Goal: Task Accomplishment & Management: Use online tool/utility

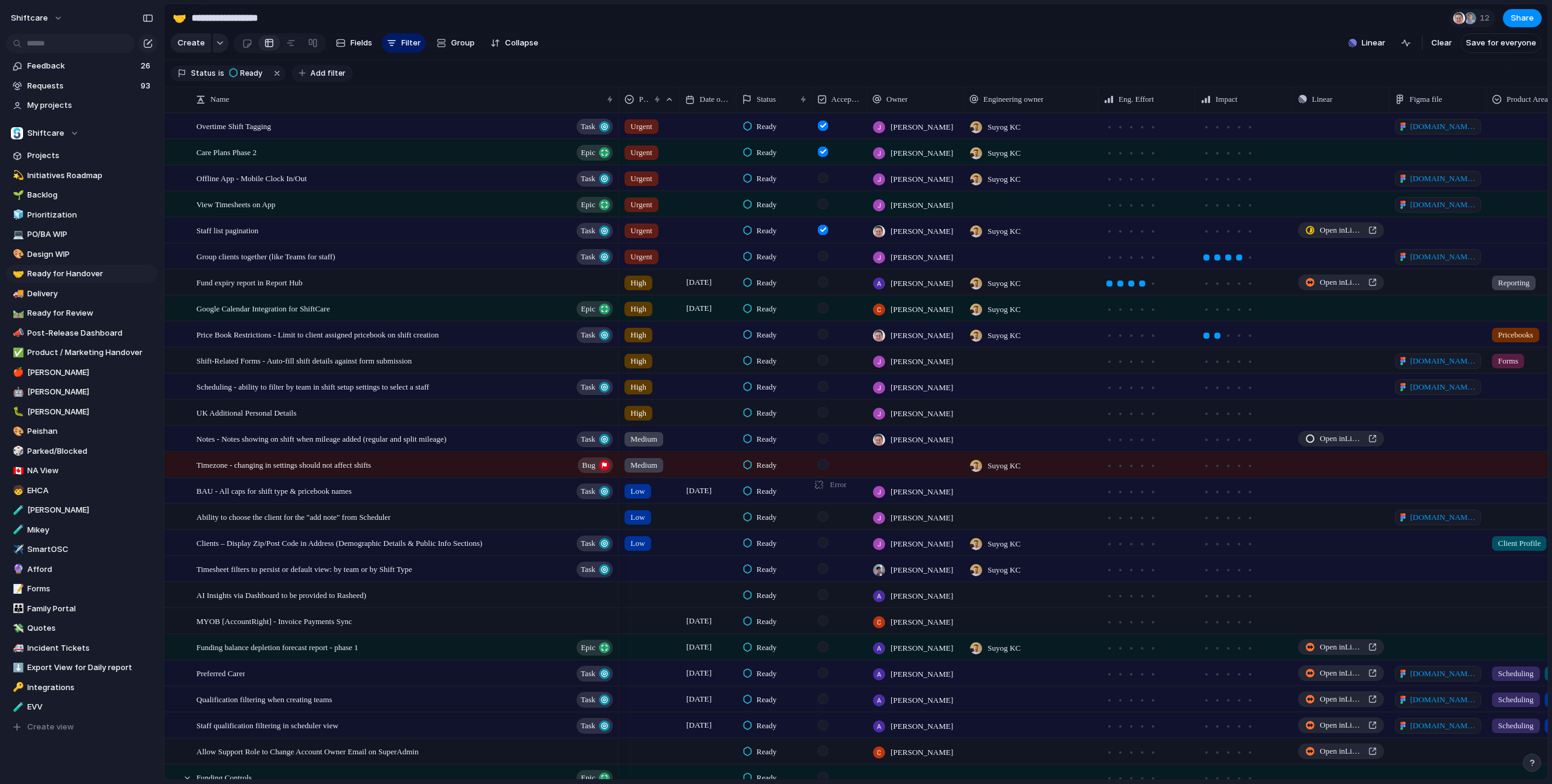
click at [327, 75] on span "Add filter" at bounding box center [328, 73] width 35 height 11
type input "*"
type input "***"
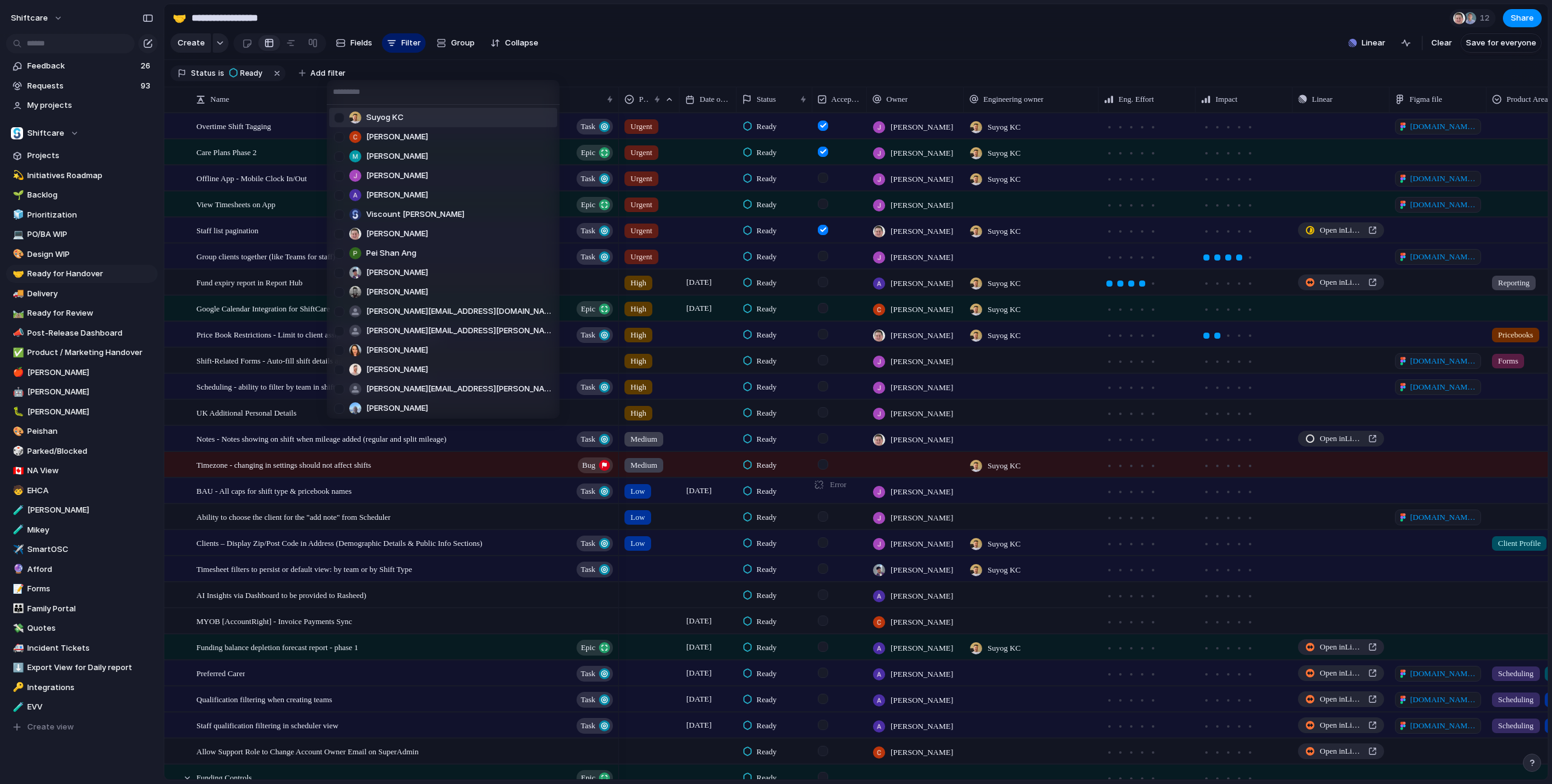
click at [404, 122] on li "Suyog KC" at bounding box center [443, 118] width 228 height 20
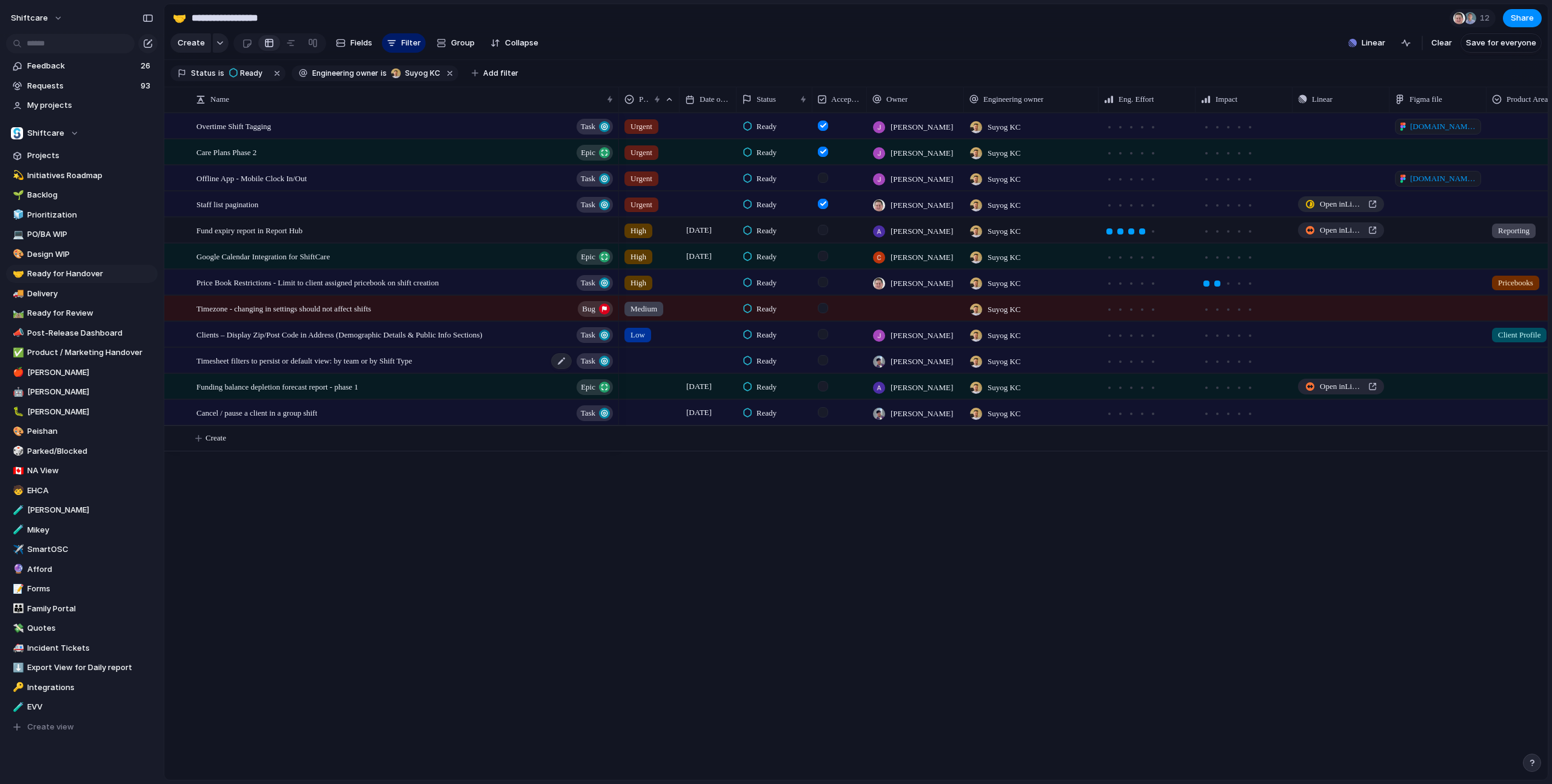
click at [412, 355] on span "Timesheet filters to persist or default view: by team or by Shift Type" at bounding box center [304, 360] width 216 height 14
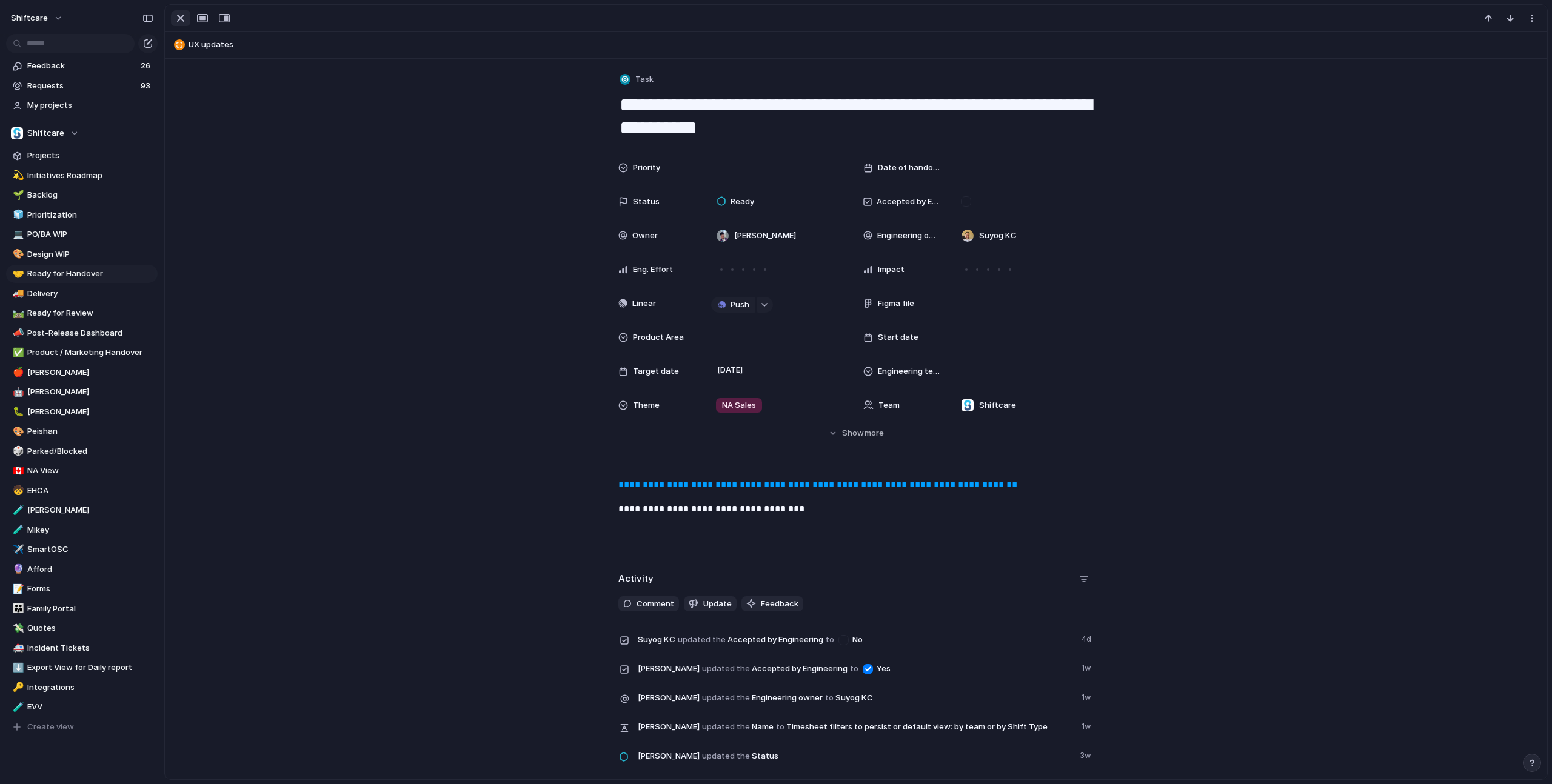
click at [190, 18] on button "button" at bounding box center [181, 18] width 20 height 16
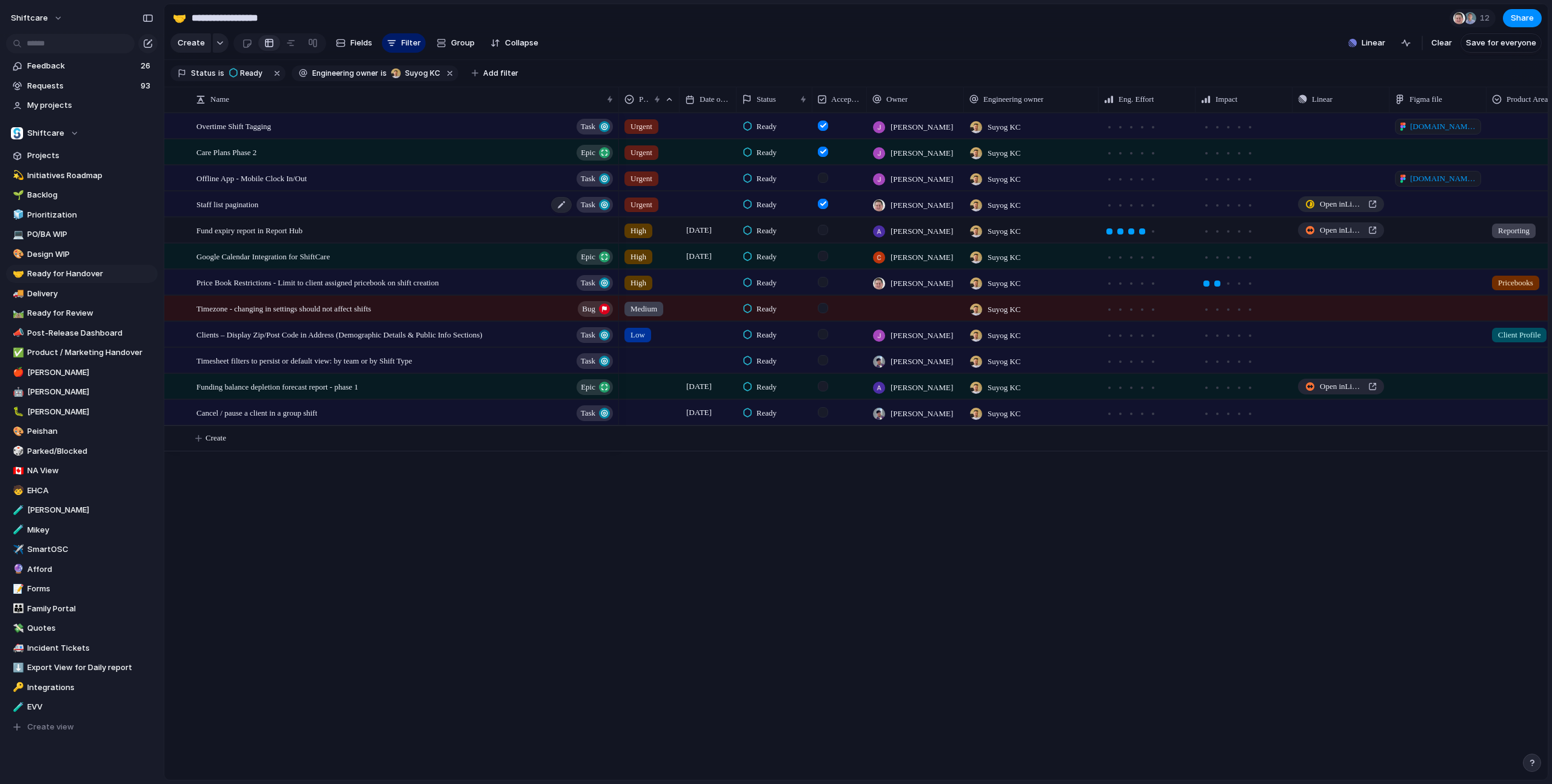
click at [219, 202] on span "Staff list pagination" at bounding box center [227, 204] width 62 height 14
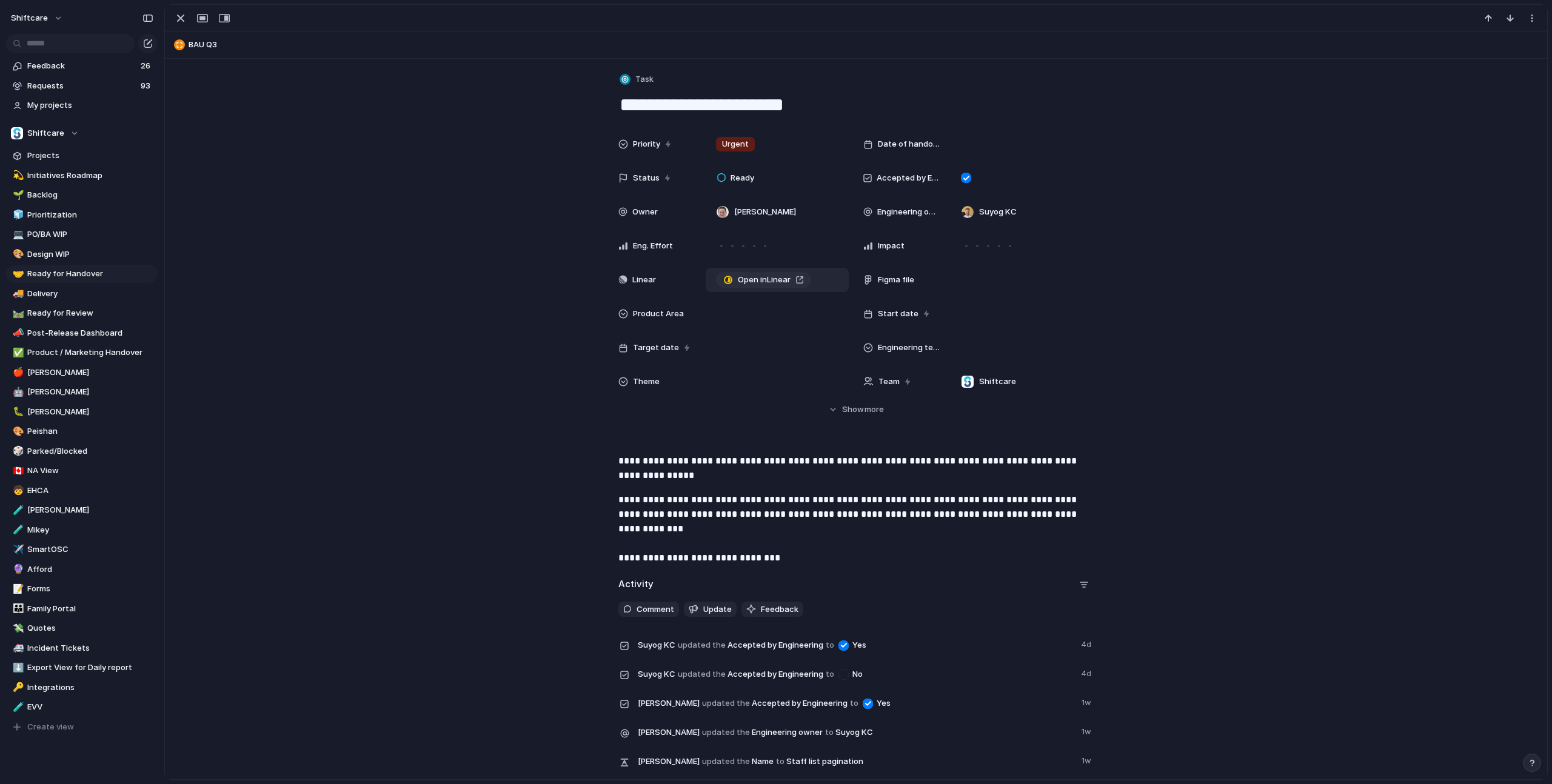
click at [749, 283] on span "Open in Linear" at bounding box center [764, 280] width 53 height 12
click at [739, 178] on span "Ready" at bounding box center [742, 178] width 24 height 12
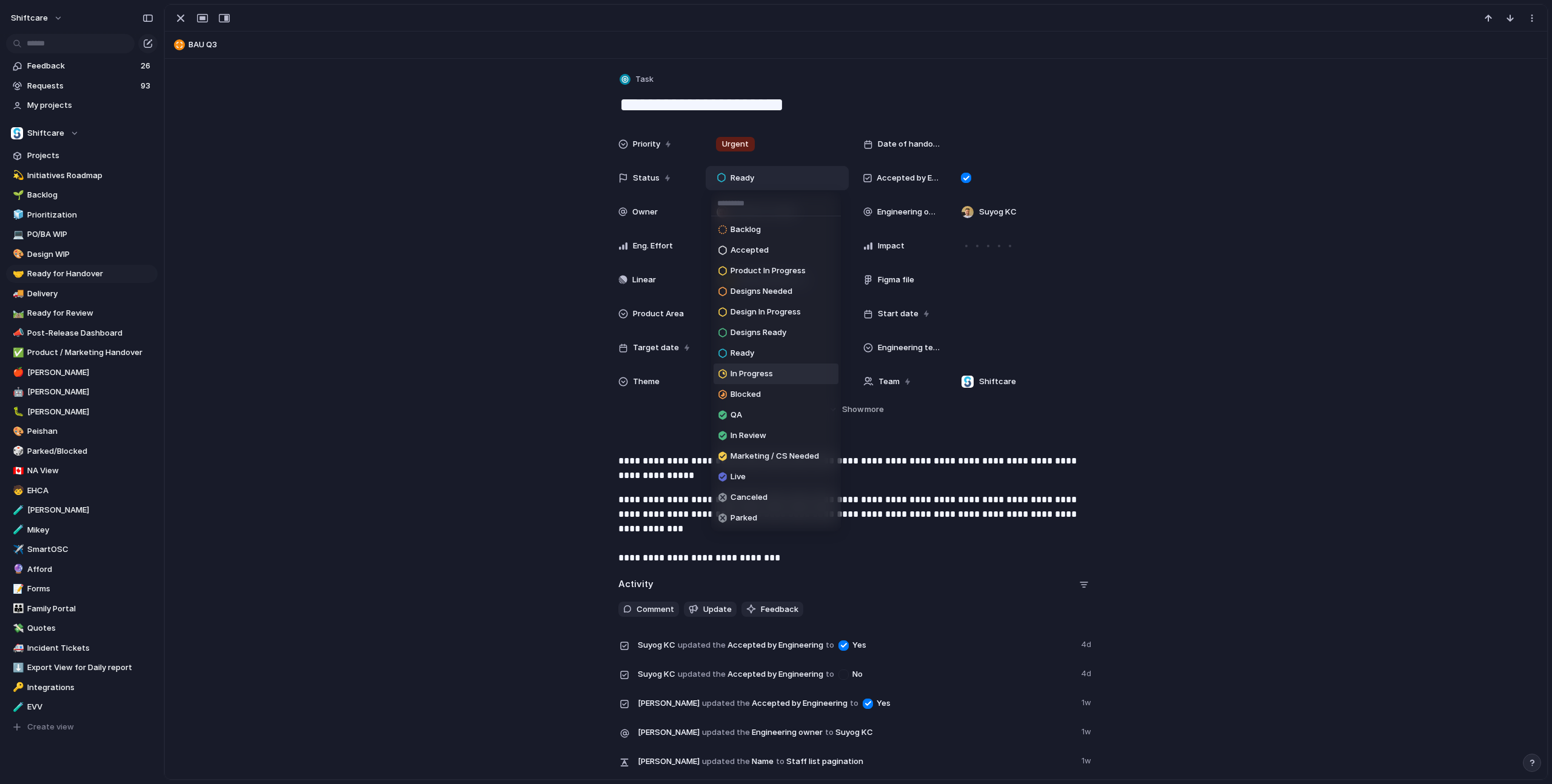
click at [761, 371] on span "In Progress" at bounding box center [751, 374] width 43 height 12
